Goal: Task Accomplishment & Management: Use online tool/utility

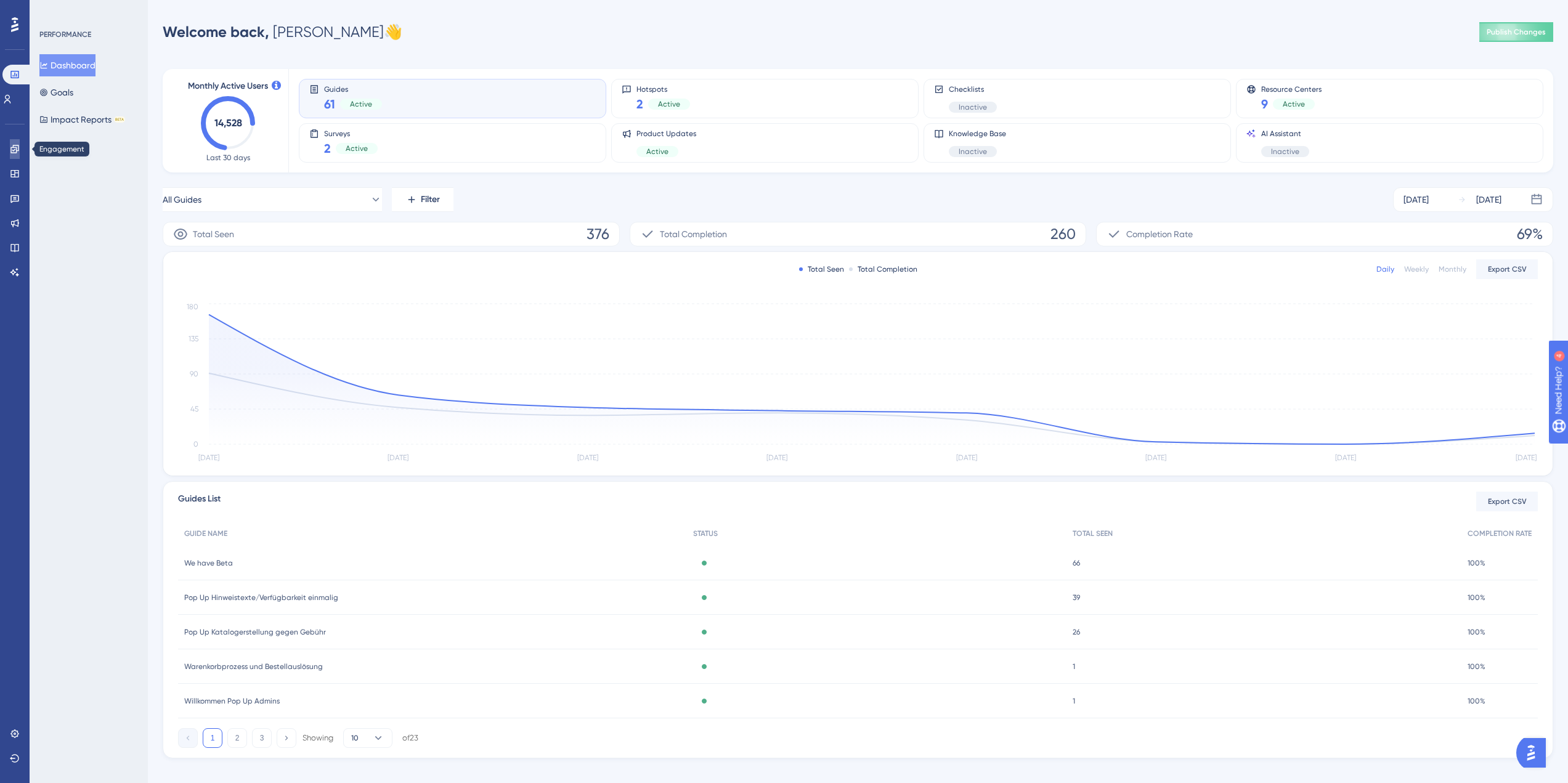
click at [18, 149] on icon at bounding box center [15, 149] width 10 height 10
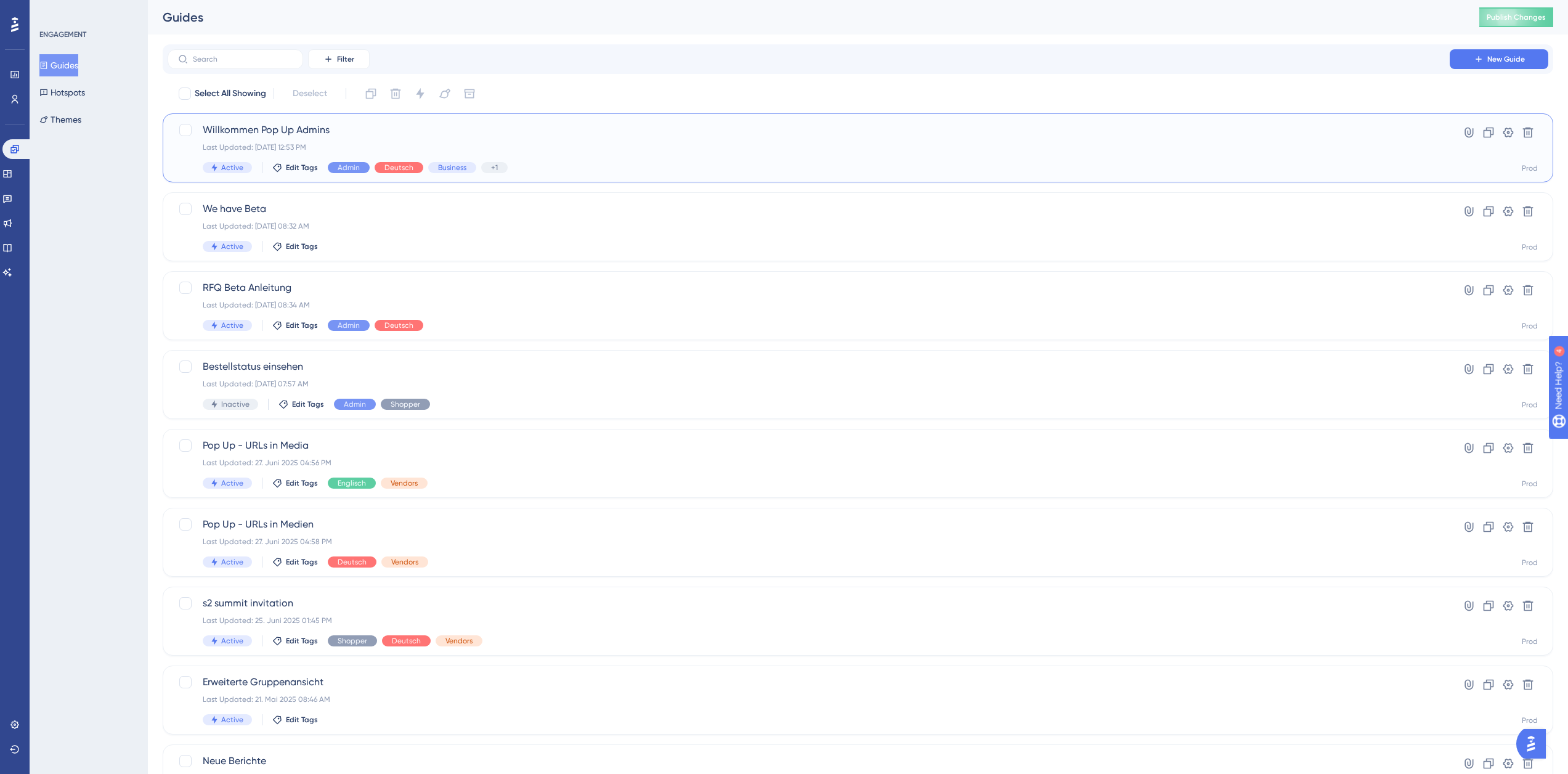
click at [382, 141] on div "Willkommen Pop Up Admins Last Updated: [DATE] 12:53 PM Active Edit Tags Admin D…" at bounding box center [808, 147] width 1212 height 51
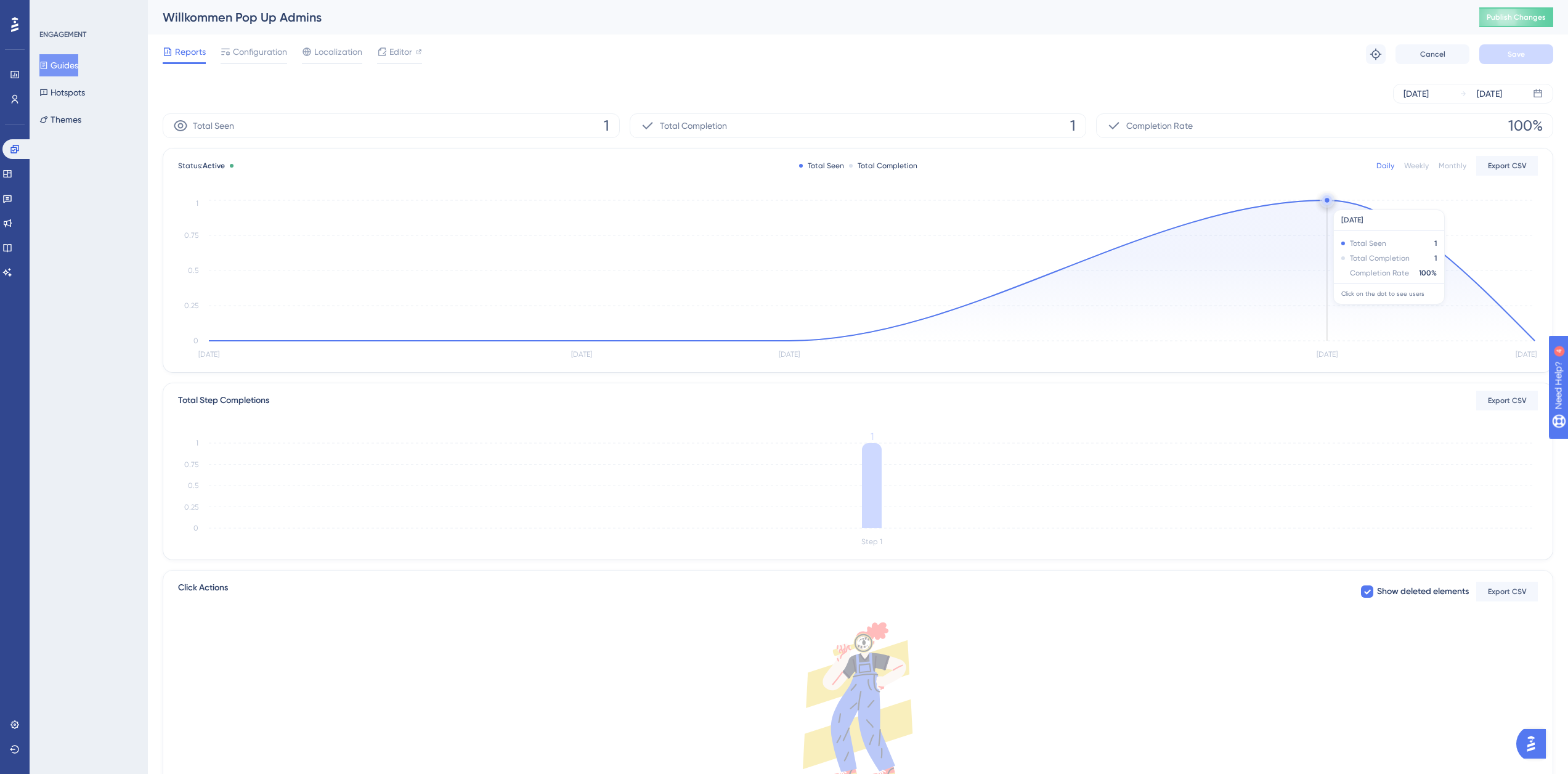
click at [1328, 203] on circle at bounding box center [1327, 200] width 10 height 10
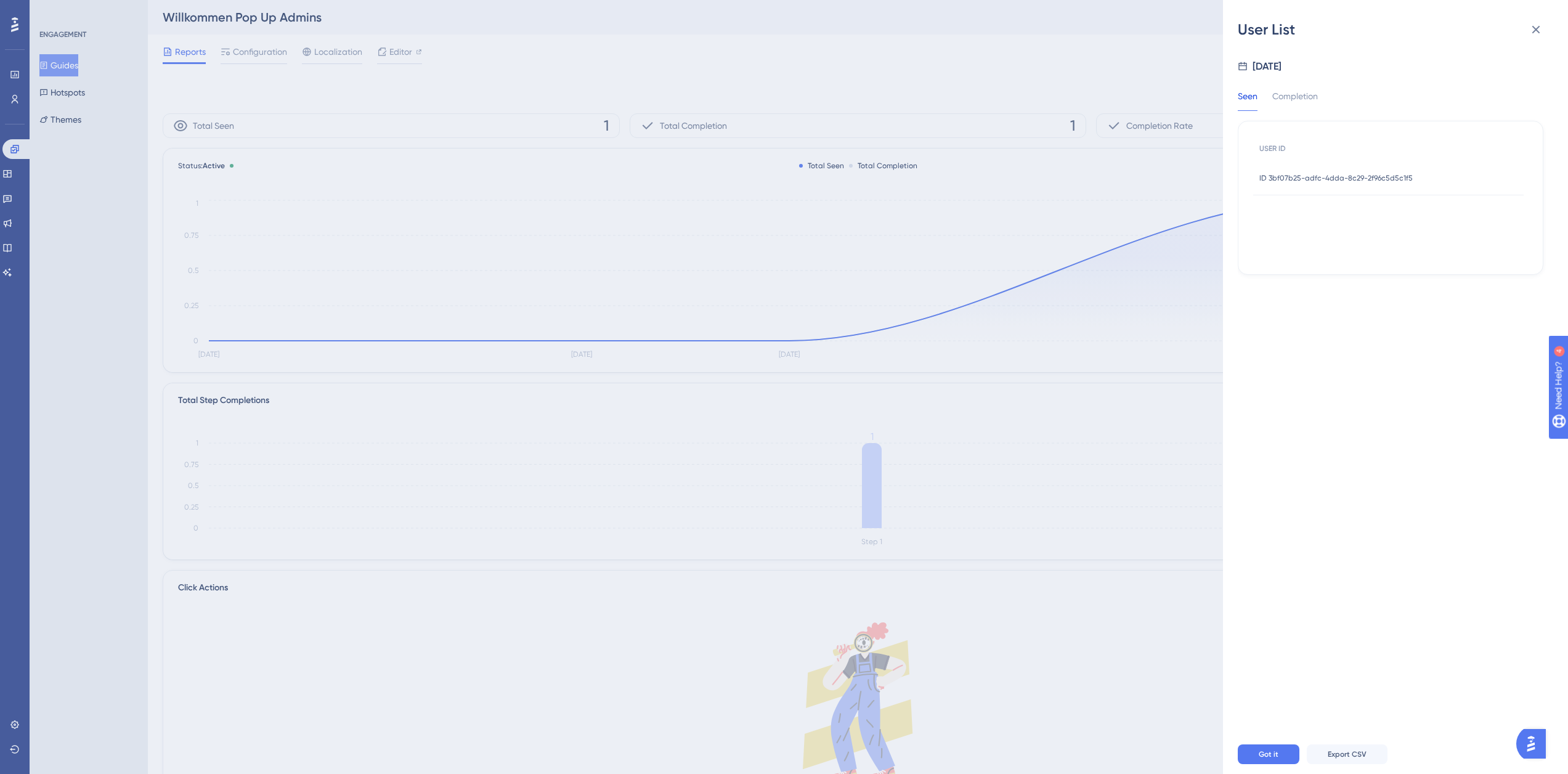
click at [1328, 177] on span "ID 3bf07b25-adfc-4dda-8c29-2f96c5d5c1f5" at bounding box center [1336, 178] width 153 height 10
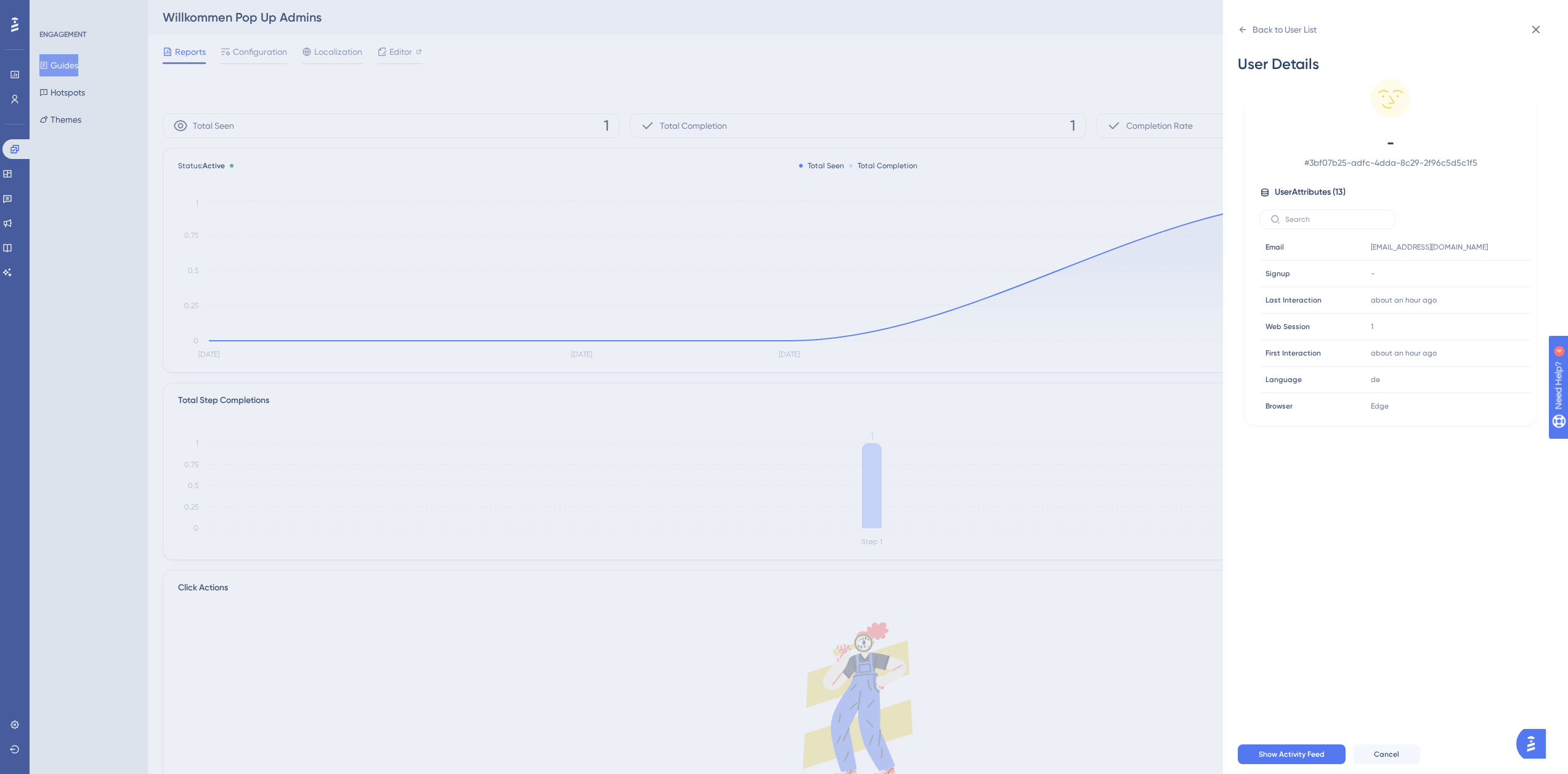
click at [898, 208] on div "Back to User List User Details - # 3bf07b25-adfc-4dda-8c29-2f96c5d5c1f5 User At…" at bounding box center [784, 387] width 1568 height 774
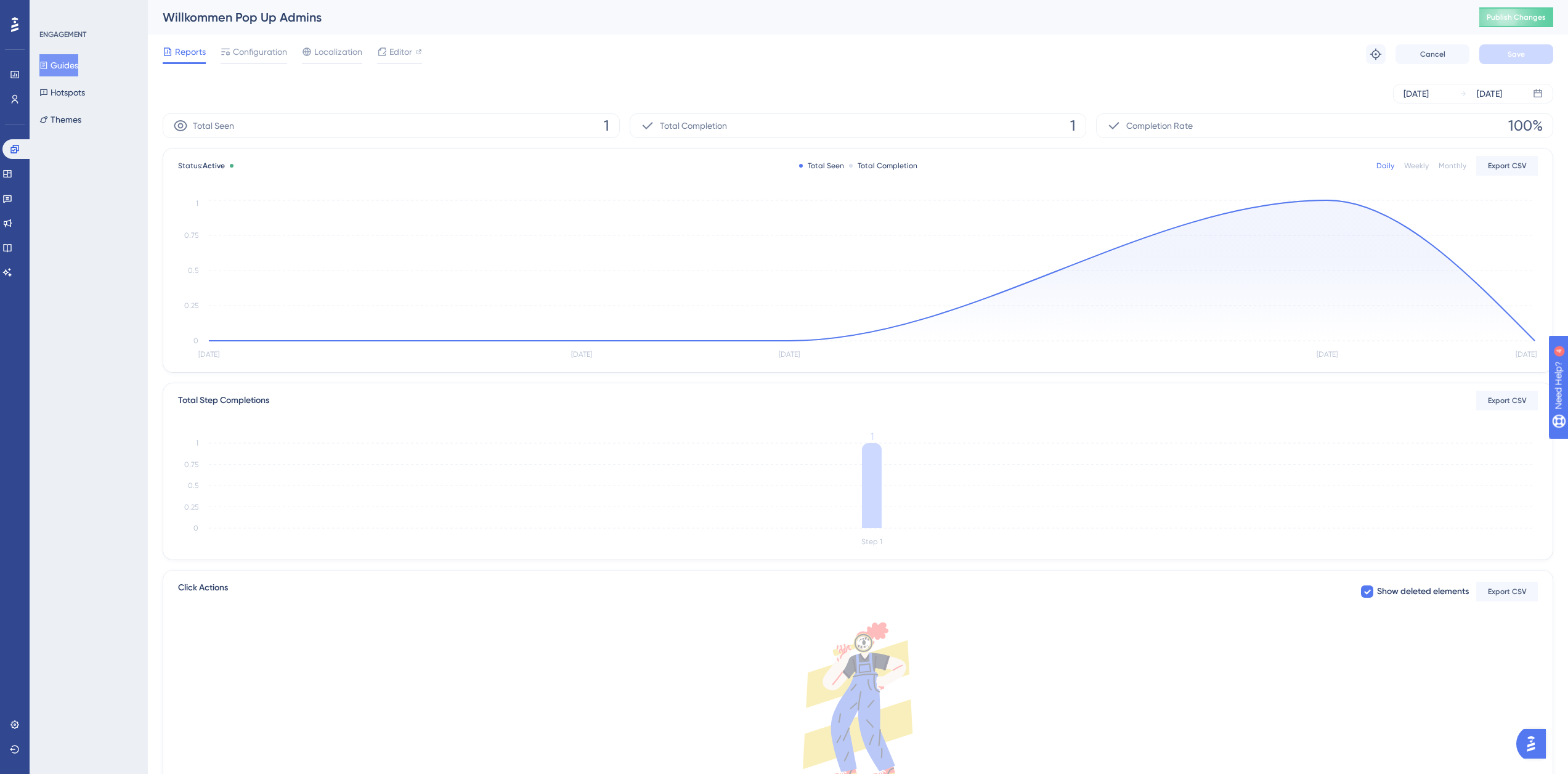
click at [117, 286] on div "ENGAGEMENT Guides Hotspots Themes" at bounding box center [88, 387] width 118 height 774
